Goal: Information Seeking & Learning: Learn about a topic

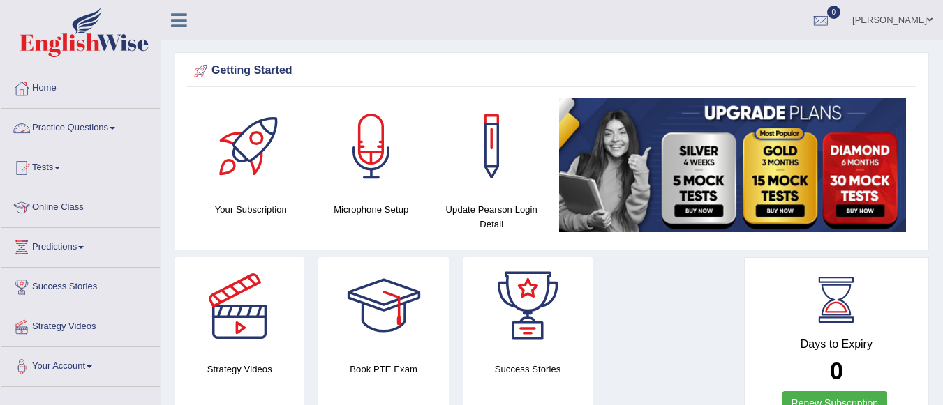
click at [60, 161] on link "Tests" at bounding box center [80, 166] width 159 height 35
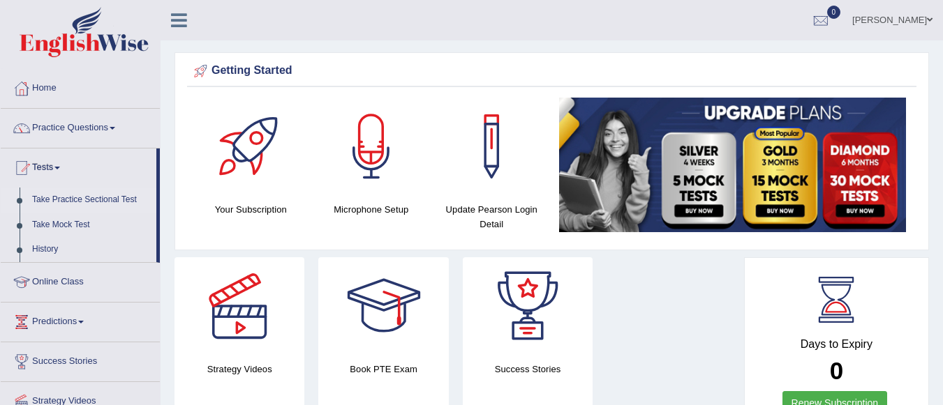
click at [70, 190] on link "Take Practice Sectional Test" at bounding box center [91, 200] width 130 height 25
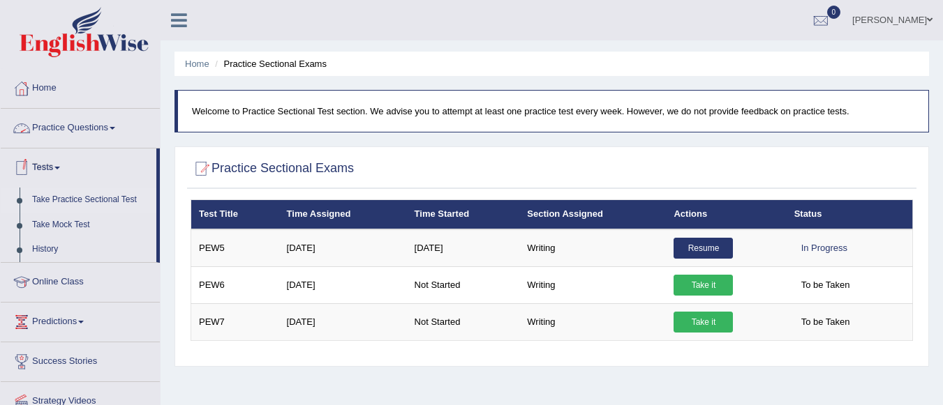
click at [110, 125] on link "Practice Questions" at bounding box center [80, 126] width 159 height 35
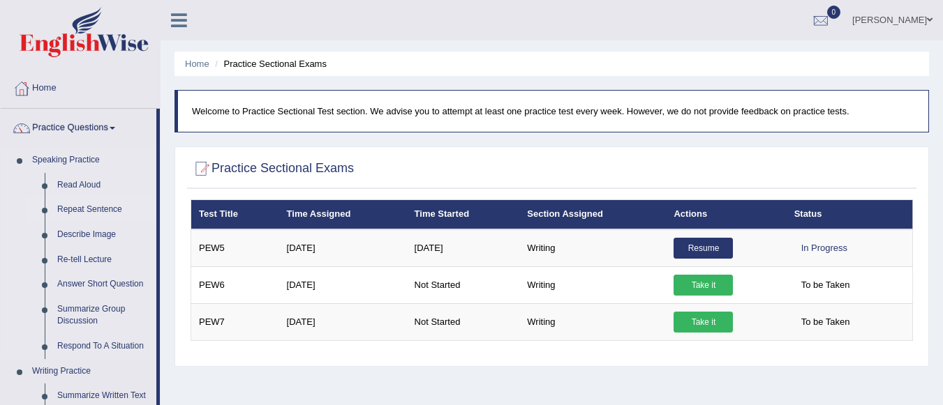
click at [84, 209] on link "Repeat Sentence" at bounding box center [103, 209] width 105 height 25
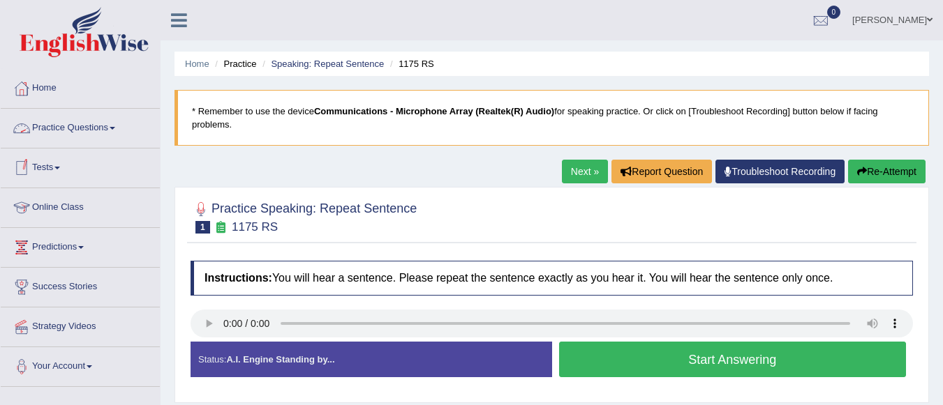
click at [111, 125] on link "Practice Questions" at bounding box center [80, 126] width 159 height 35
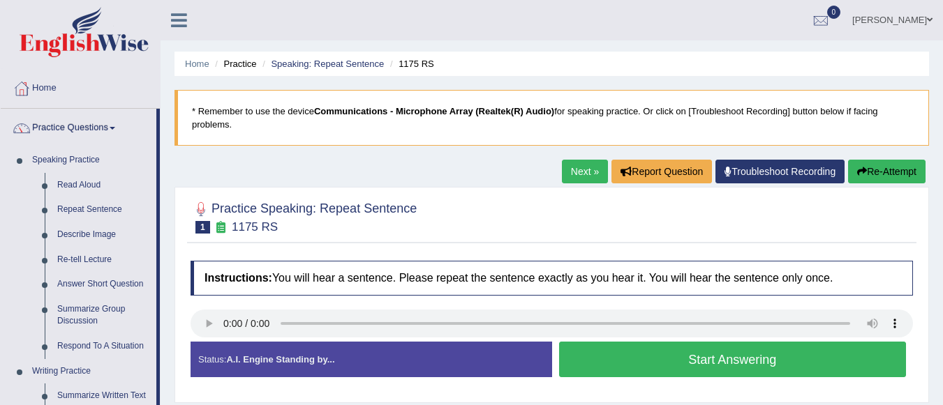
scroll to position [354, 0]
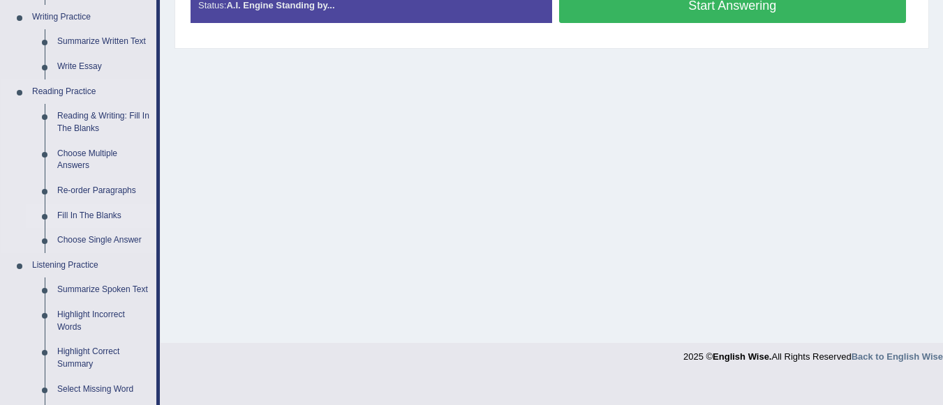
click at [107, 212] on link "Fill In The Blanks" at bounding box center [103, 216] width 105 height 25
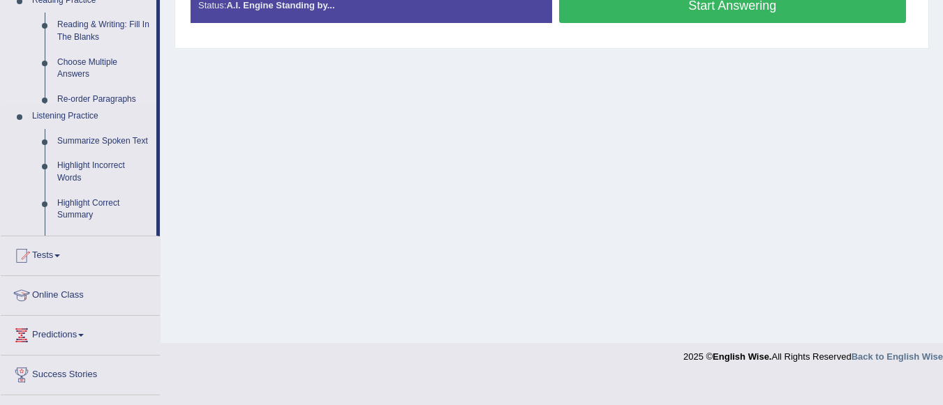
scroll to position [174, 0]
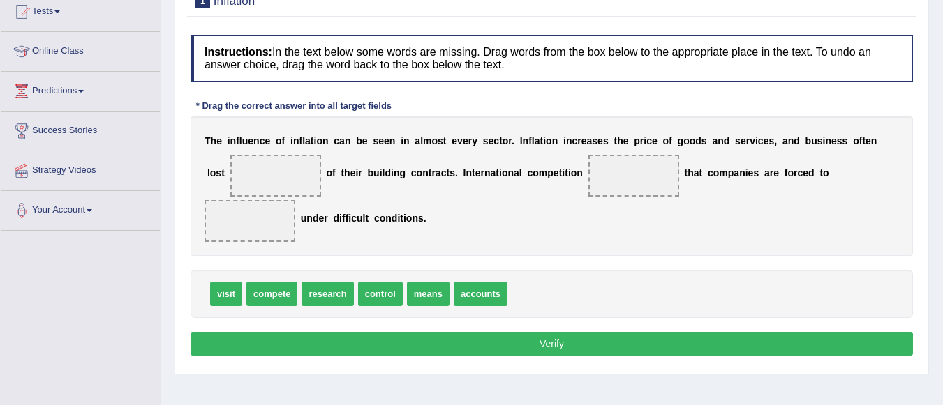
scroll to position [223, 0]
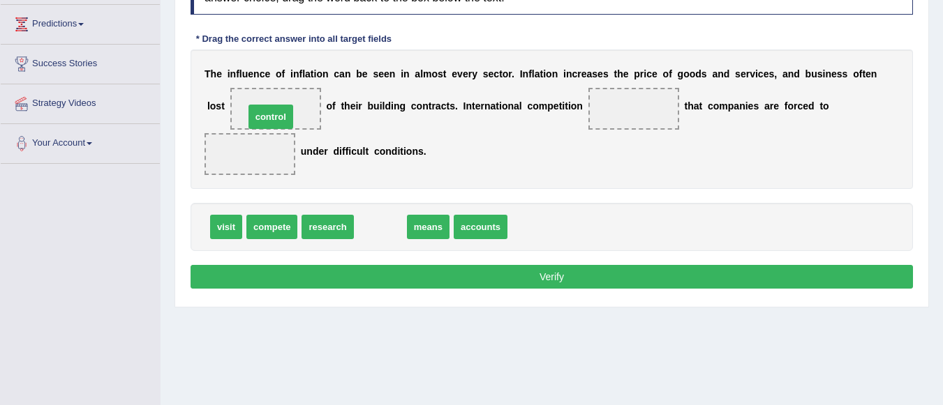
drag, startPoint x: 397, startPoint y: 231, endPoint x: 288, endPoint y: 114, distance: 159.4
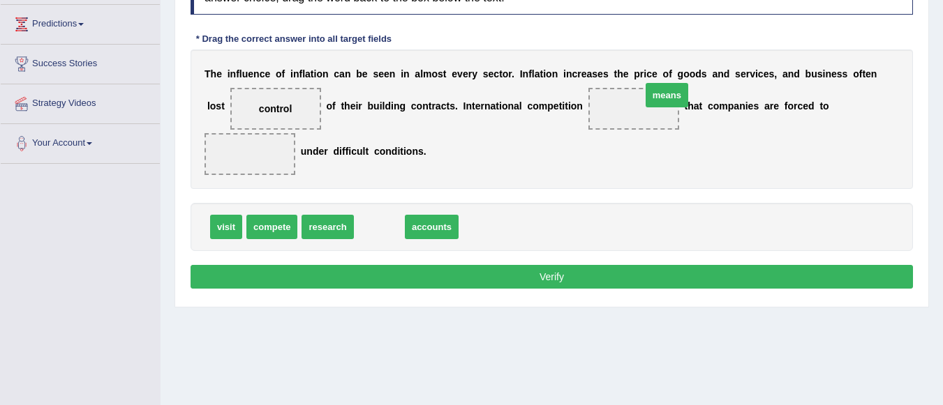
drag, startPoint x: 376, startPoint y: 229, endPoint x: 663, endPoint y: 97, distance: 316.2
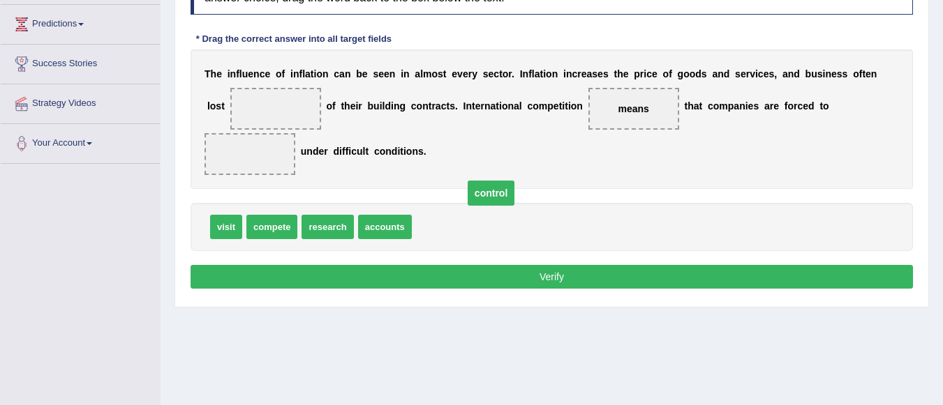
drag, startPoint x: 265, startPoint y: 103, endPoint x: 461, endPoint y: 209, distance: 222.9
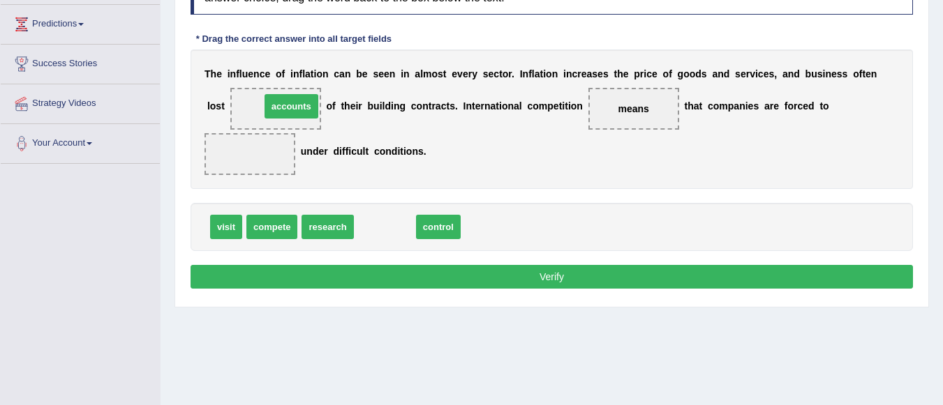
drag, startPoint x: 396, startPoint y: 225, endPoint x: 302, endPoint y: 103, distance: 154.8
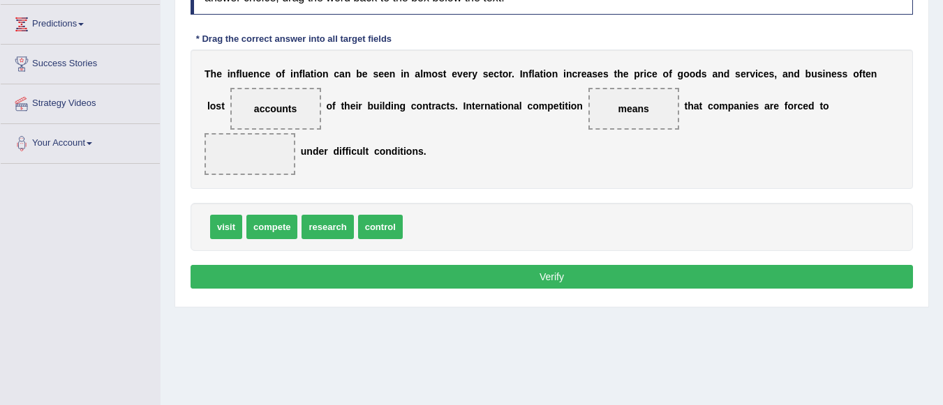
click at [282, 213] on div "visit compete research control" at bounding box center [551, 227] width 722 height 48
drag, startPoint x: 276, startPoint y: 230, endPoint x: 264, endPoint y: 167, distance: 63.2
click at [493, 269] on button "Verify" at bounding box center [551, 277] width 722 height 24
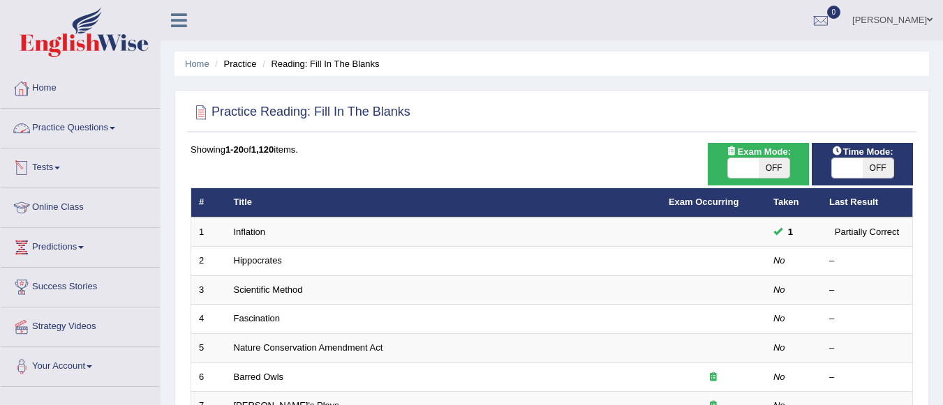
click at [56, 165] on link "Tests" at bounding box center [80, 166] width 159 height 35
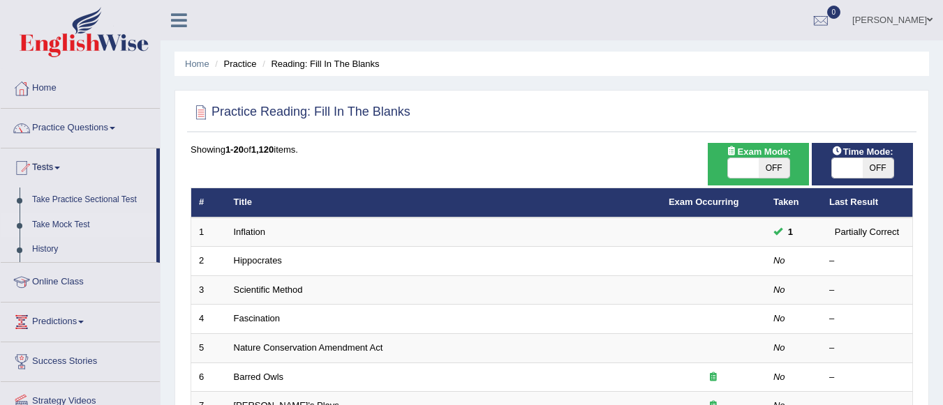
click at [69, 220] on link "Take Mock Test" at bounding box center [91, 225] width 130 height 25
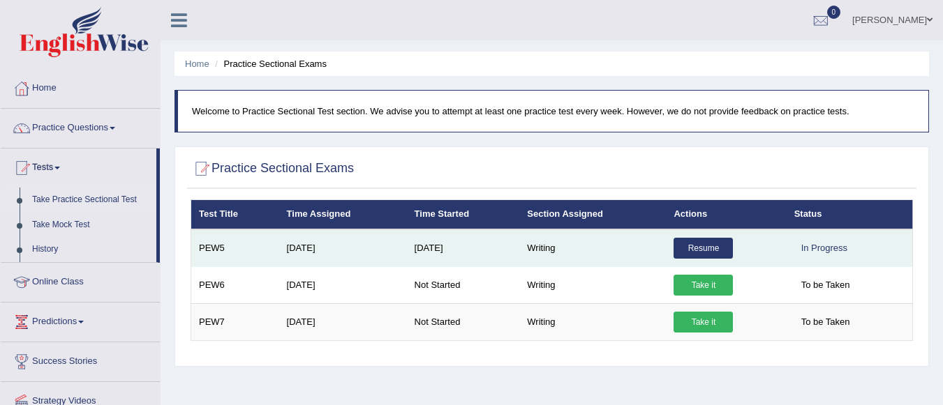
click at [714, 245] on link "Resume" at bounding box center [702, 248] width 59 height 21
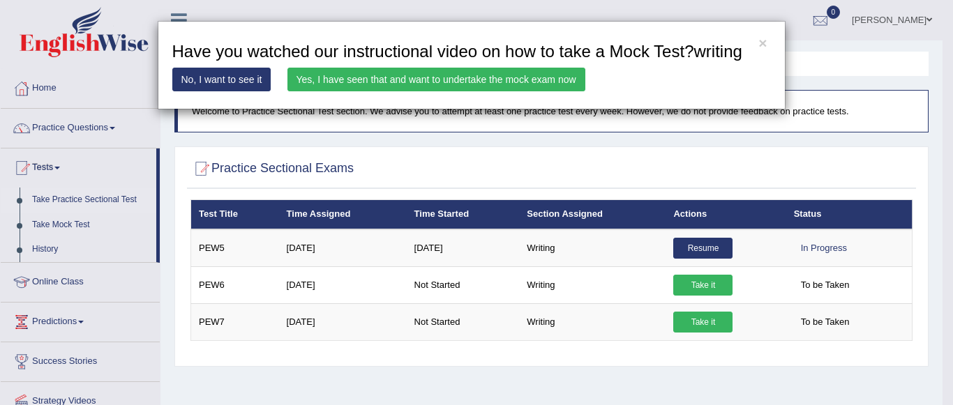
click at [520, 77] on link "Yes, I have seen that and want to undertake the mock exam now" at bounding box center [436, 80] width 298 height 24
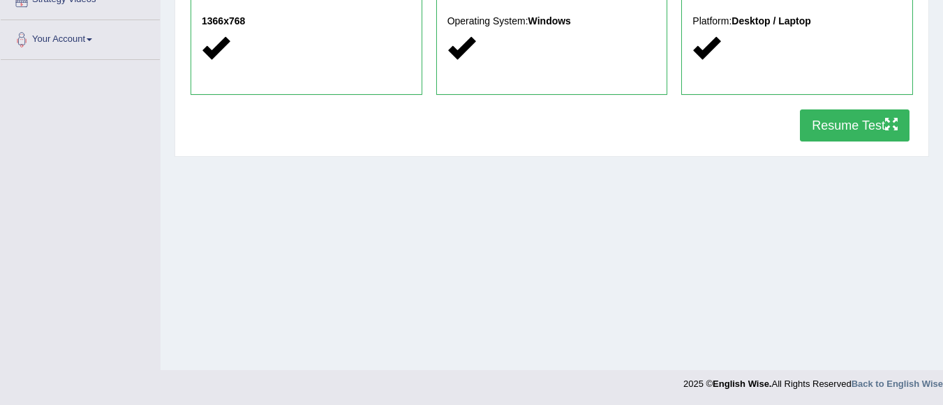
click at [857, 123] on button "Resume Test" at bounding box center [855, 126] width 110 height 32
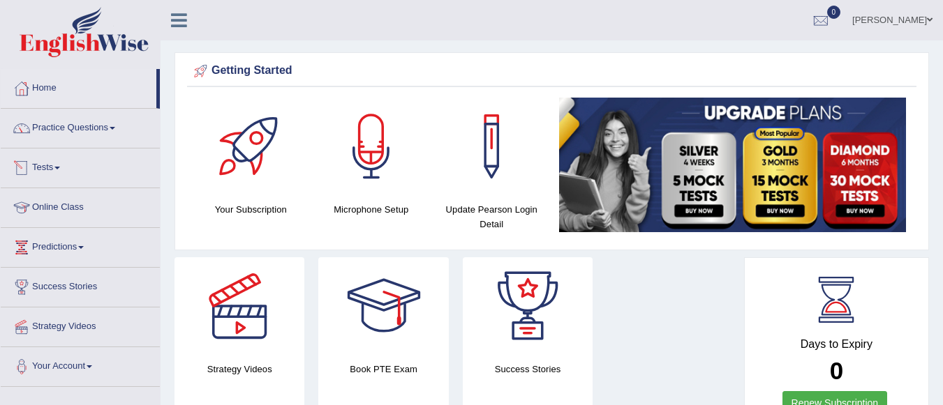
click at [57, 163] on link "Tests" at bounding box center [80, 166] width 159 height 35
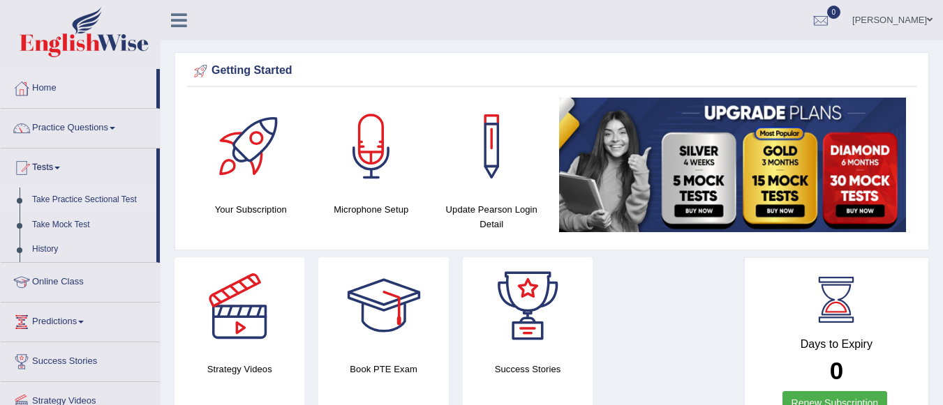
click at [107, 196] on link "Take Practice Sectional Test" at bounding box center [91, 200] width 130 height 25
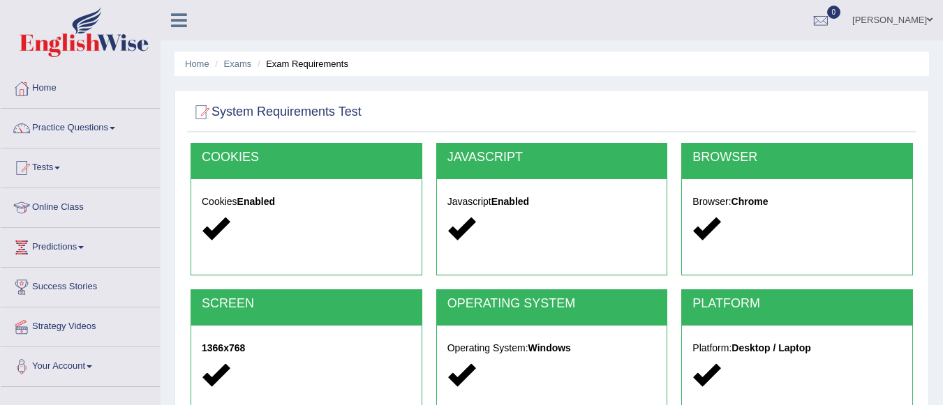
scroll to position [327, 0]
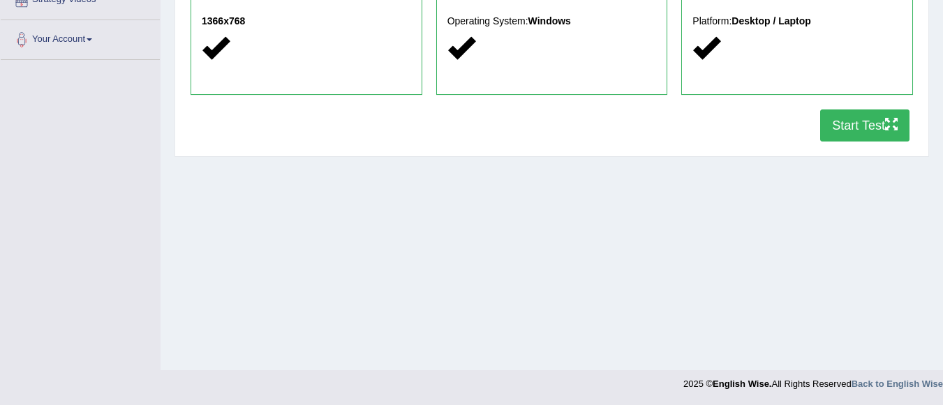
click at [864, 121] on button "Start Test" at bounding box center [864, 126] width 89 height 32
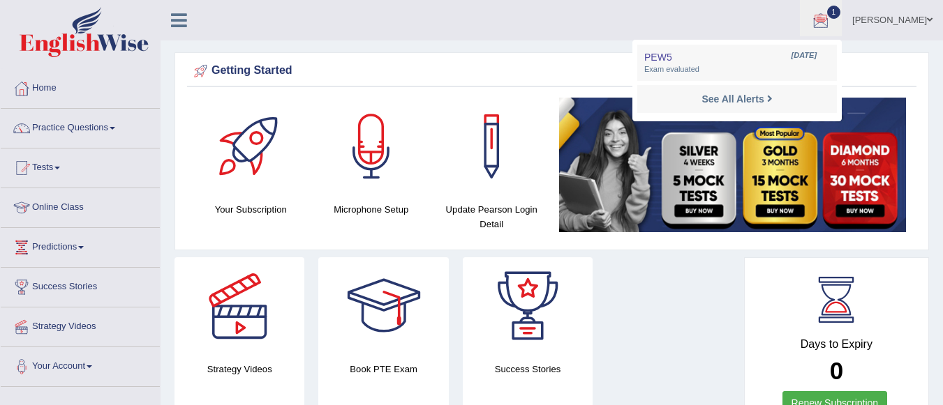
click at [841, 40] on ul "PEW5 [DATE] Exam evaluated See All Alerts" at bounding box center [736, 81] width 209 height 82
click at [734, 69] on div "Getting Started" at bounding box center [551, 71] width 722 height 21
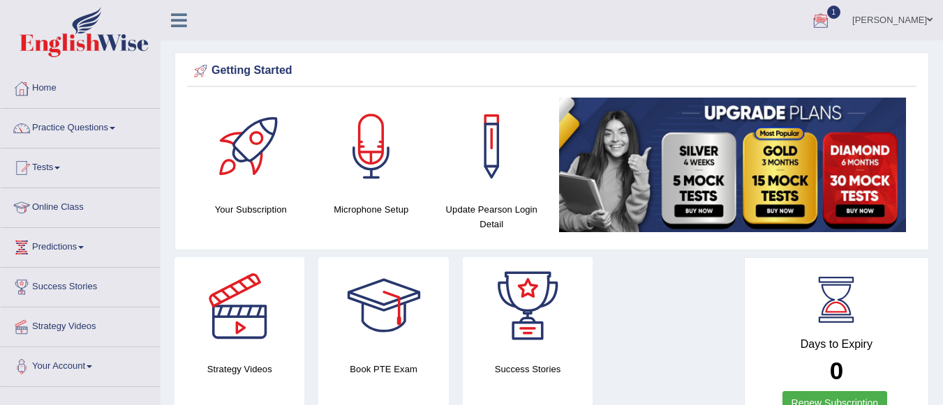
click at [734, 69] on div "Getting Started" at bounding box center [551, 71] width 722 height 21
click at [831, 18] on div at bounding box center [820, 20] width 21 height 21
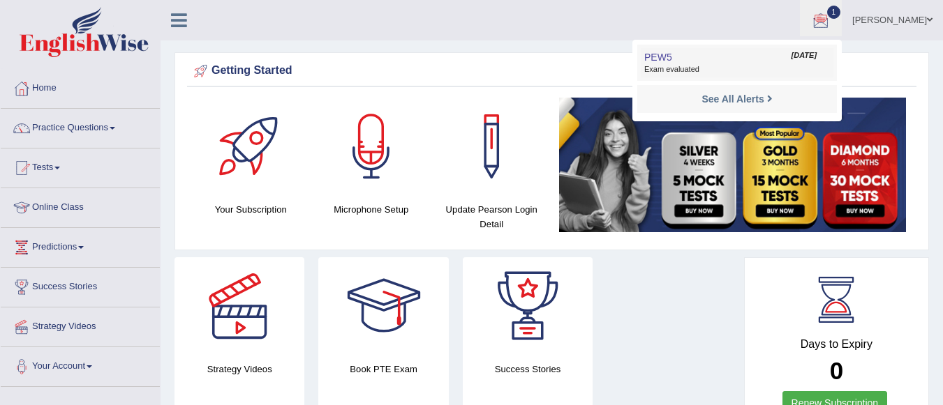
click at [742, 68] on span "Exam evaluated" at bounding box center [737, 69] width 186 height 11
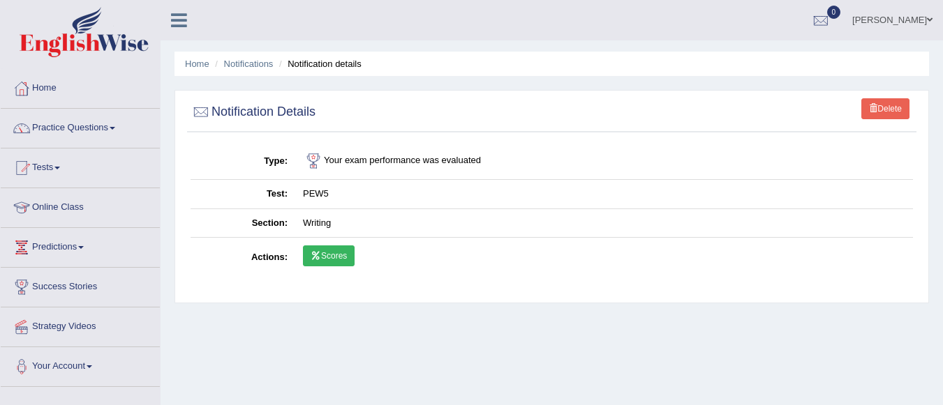
click at [336, 249] on link "Scores" at bounding box center [329, 256] width 52 height 21
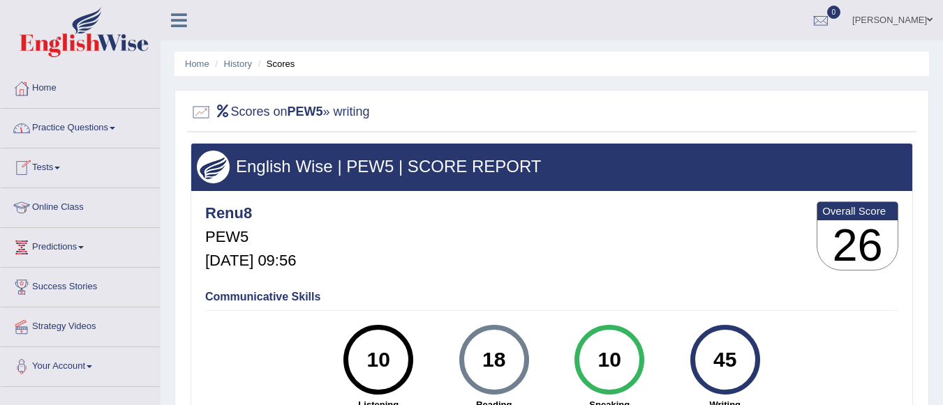
click at [59, 167] on span at bounding box center [57, 168] width 6 height 3
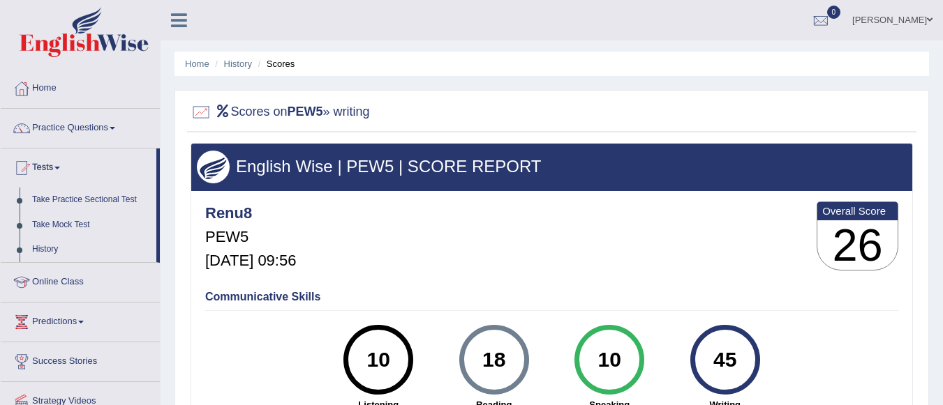
click at [59, 167] on span at bounding box center [57, 168] width 6 height 3
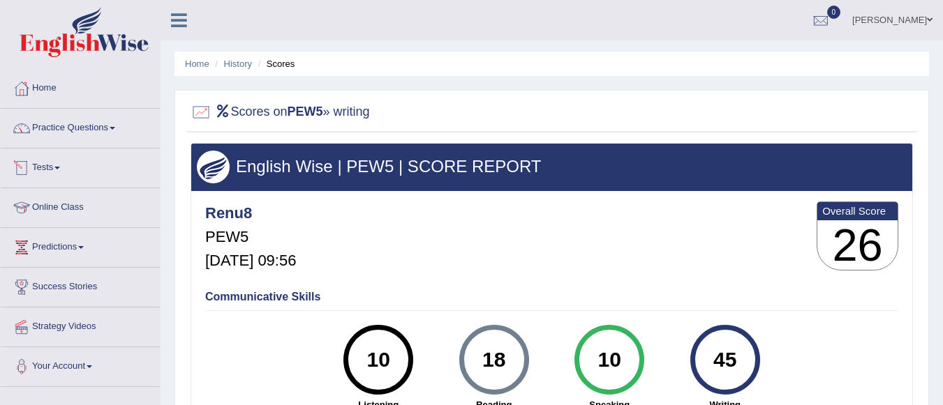
click at [52, 162] on link "Tests" at bounding box center [80, 166] width 159 height 35
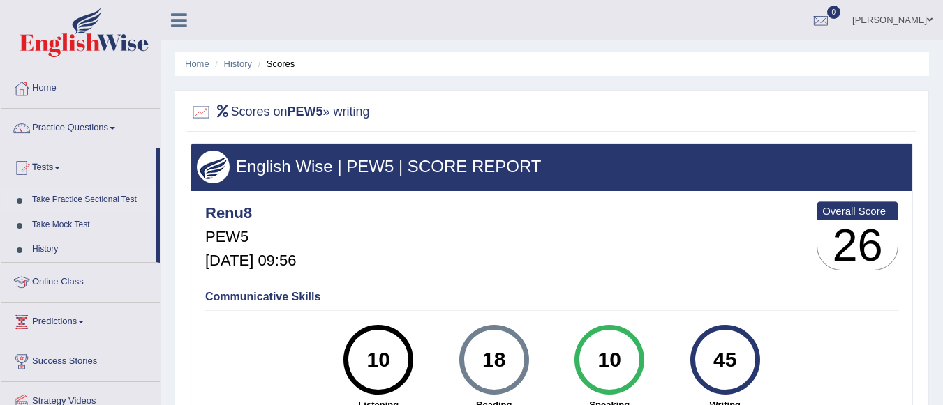
click at [94, 195] on link "Take Practice Sectional Test" at bounding box center [91, 200] width 130 height 25
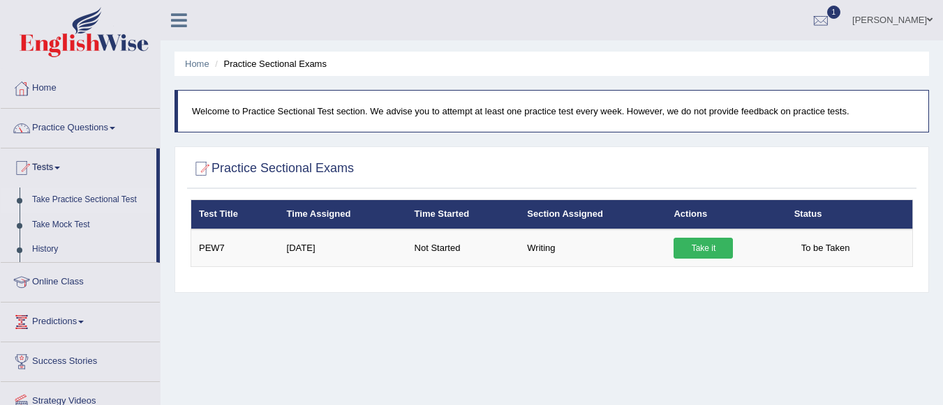
click at [841, 12] on span "1" at bounding box center [834, 12] width 14 height 13
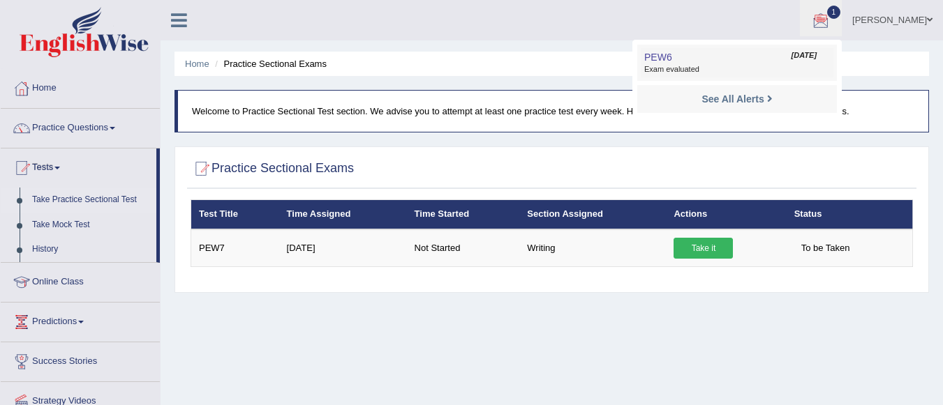
click at [732, 64] on span "Exam evaluated" at bounding box center [737, 69] width 186 height 11
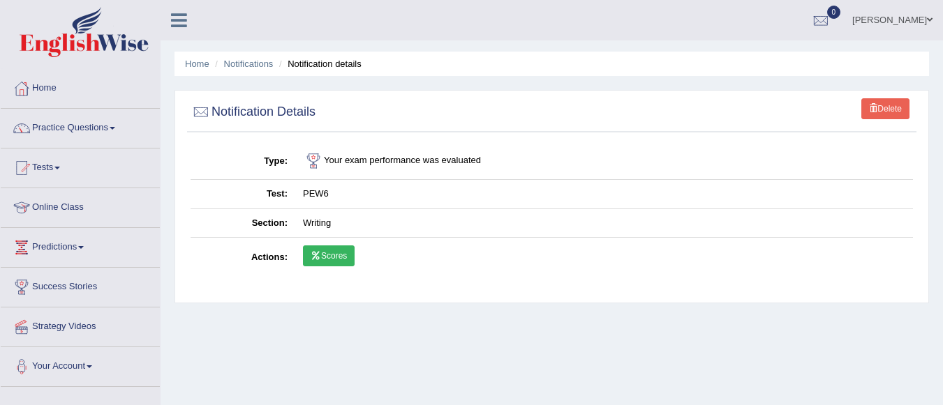
click at [338, 249] on link "Scores" at bounding box center [329, 256] width 52 height 21
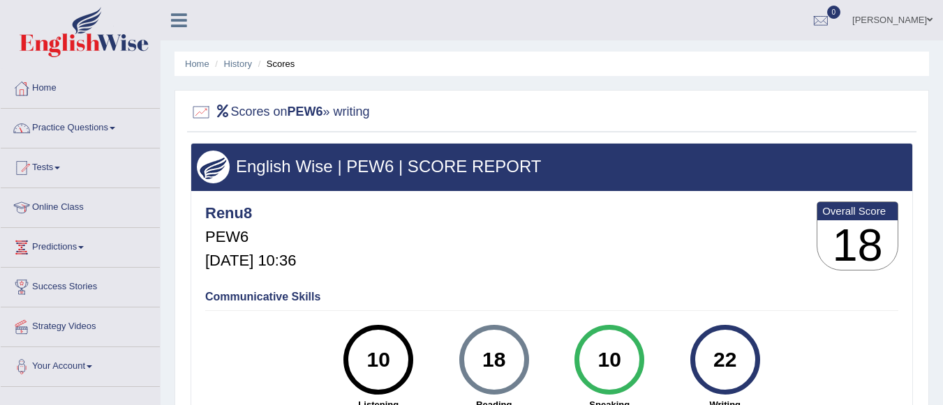
click at [81, 121] on link "Practice Questions" at bounding box center [80, 126] width 159 height 35
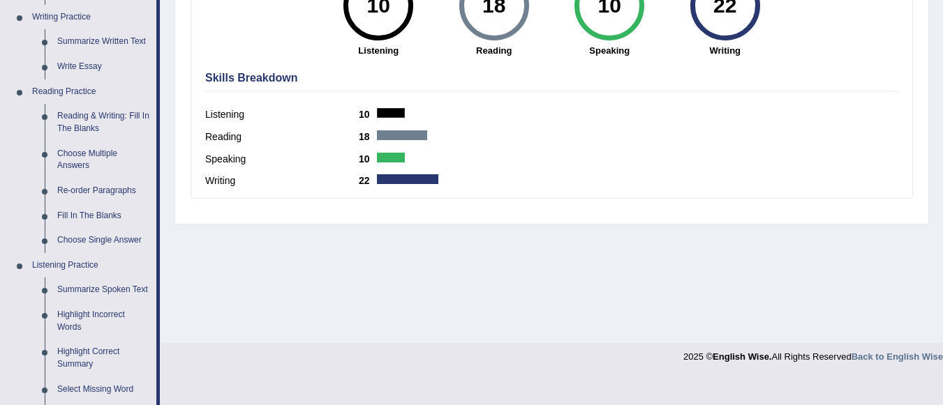
scroll to position [709, 0]
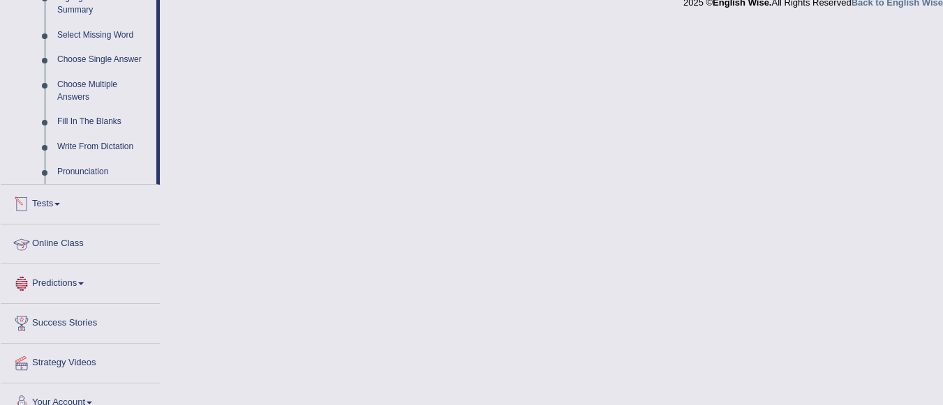
click at [52, 196] on link "Tests" at bounding box center [80, 202] width 159 height 35
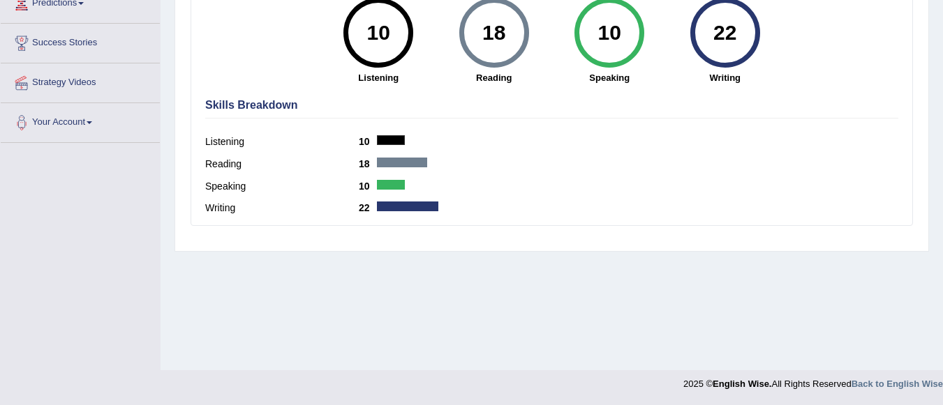
scroll to position [149, 0]
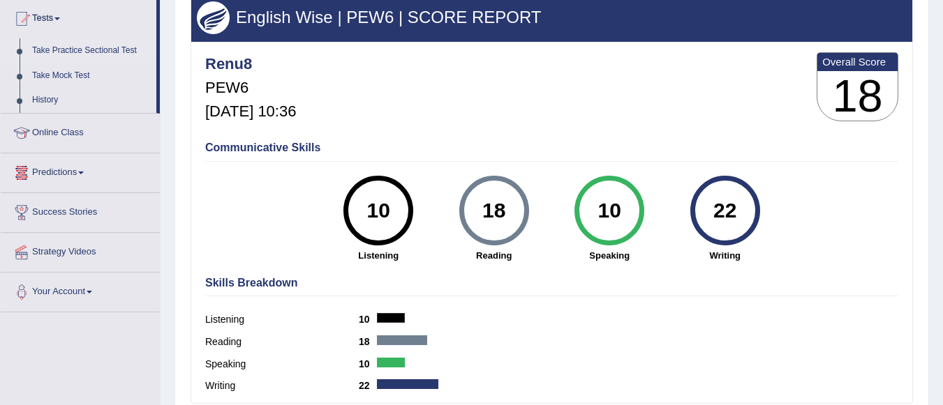
click at [123, 49] on link "Take Practice Sectional Test" at bounding box center [91, 50] width 130 height 25
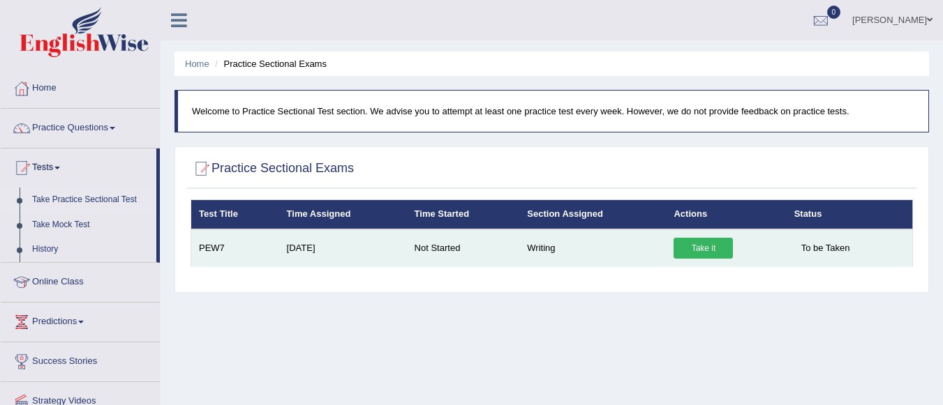
click at [694, 246] on link "Take it" at bounding box center [702, 248] width 59 height 21
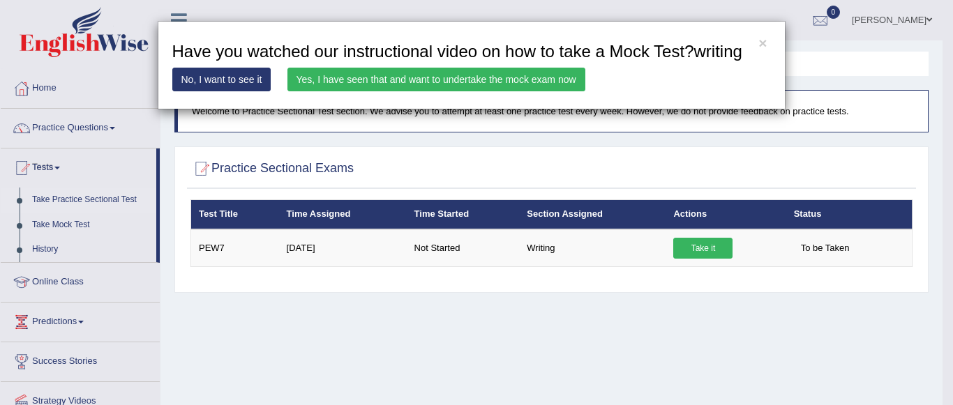
click at [423, 78] on link "Yes, I have seen that and want to undertake the mock exam now" at bounding box center [436, 80] width 298 height 24
